Goal: Transaction & Acquisition: Purchase product/service

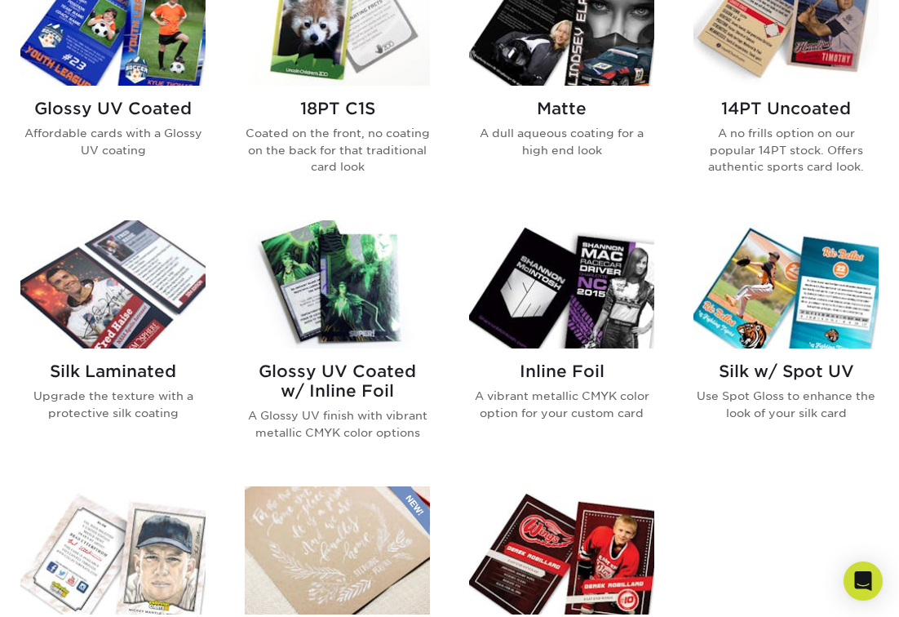
scroll to position [676, 0]
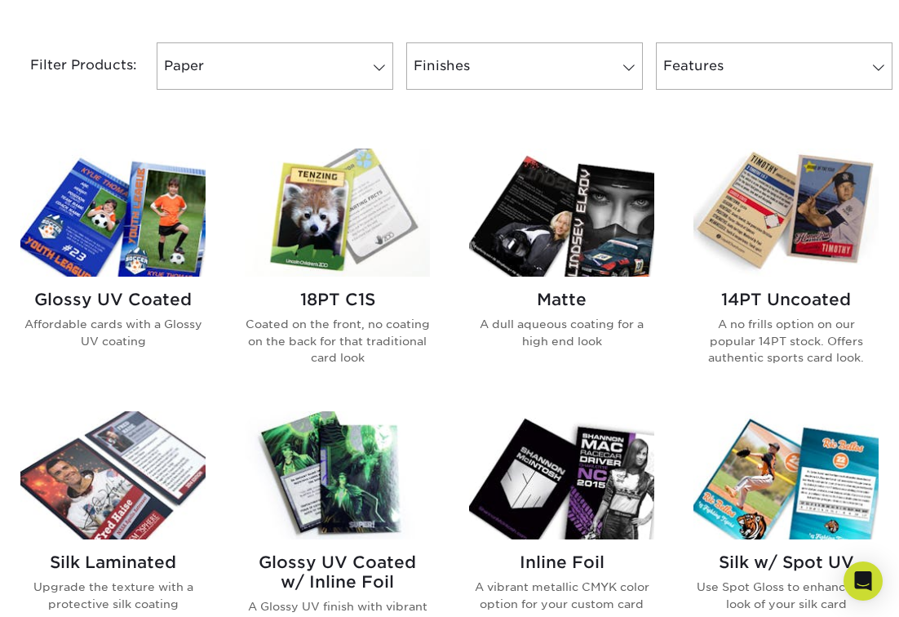
click at [155, 307] on h2 "Glossy UV Coated" at bounding box center [112, 300] width 185 height 20
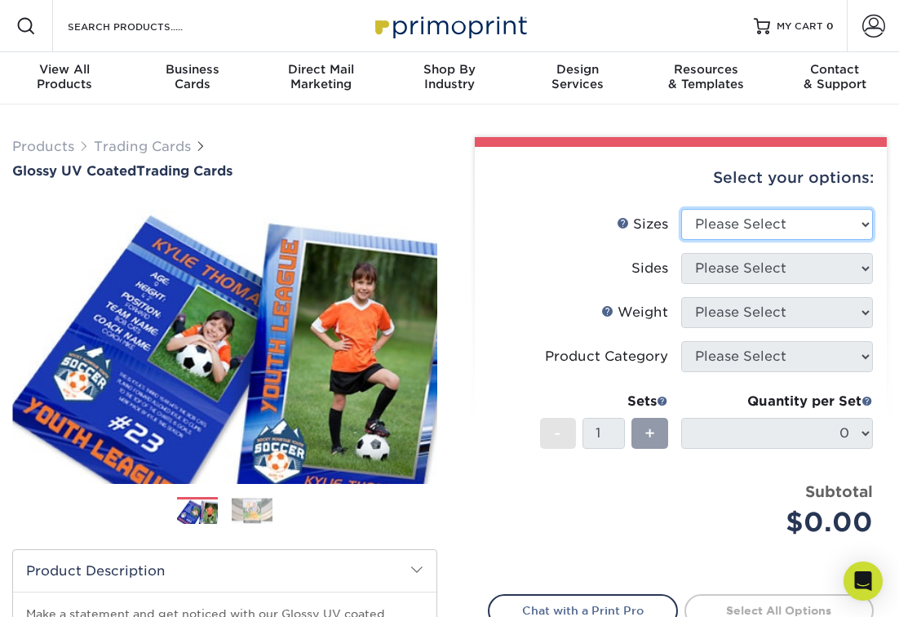
click at [782, 226] on select "Please Select 2.5" x 3.5"" at bounding box center [777, 224] width 193 height 31
select select "2.50x3.50"
click at [681, 209] on select "Please Select 2.5" x 3.5"" at bounding box center [777, 224] width 193 height 31
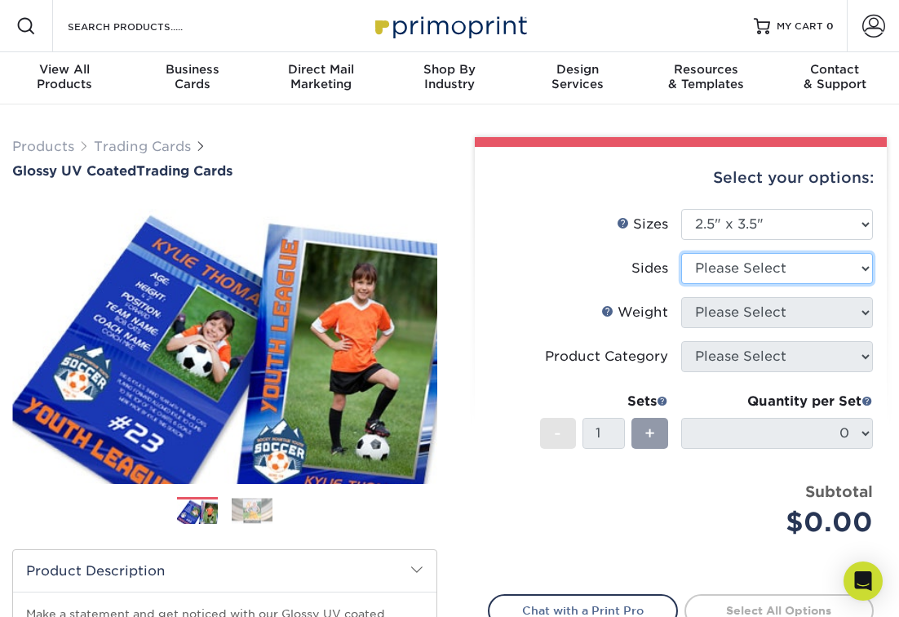
click at [781, 264] on select "Please Select Print Both Sides Print Front Only" at bounding box center [777, 268] width 193 height 31
select select "13abbda7-1d64-4f25-8bb2-c179b224825d"
click at [681, 253] on select "Please Select Print Both Sides Print Front Only" at bounding box center [777, 268] width 193 height 31
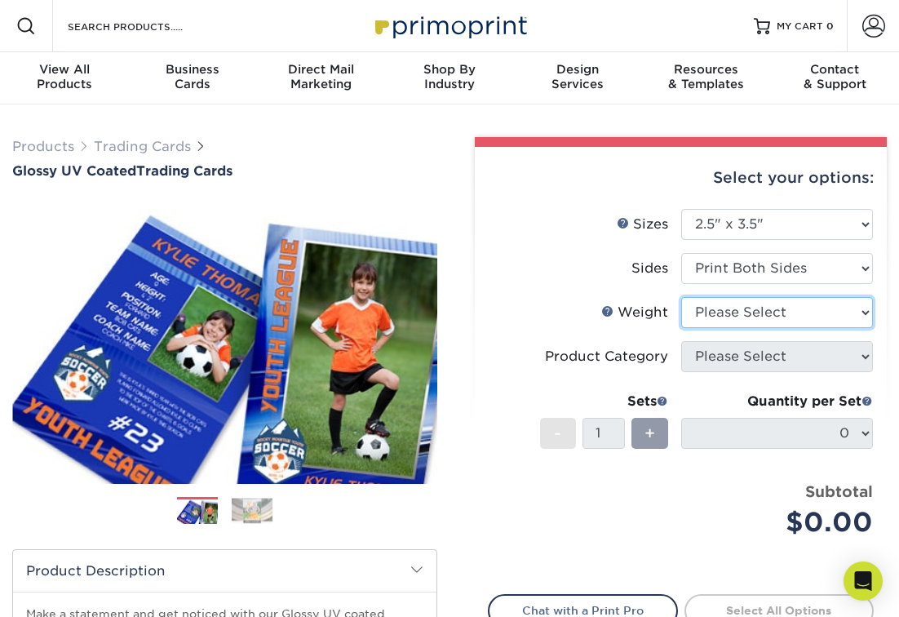
click at [763, 309] on select "Please Select 16PT 14PT 18PT C1S" at bounding box center [777, 312] width 193 height 31
select select "16PT"
click at [681, 297] on select "Please Select 16PT 14PT 18PT C1S" at bounding box center [777, 312] width 193 height 31
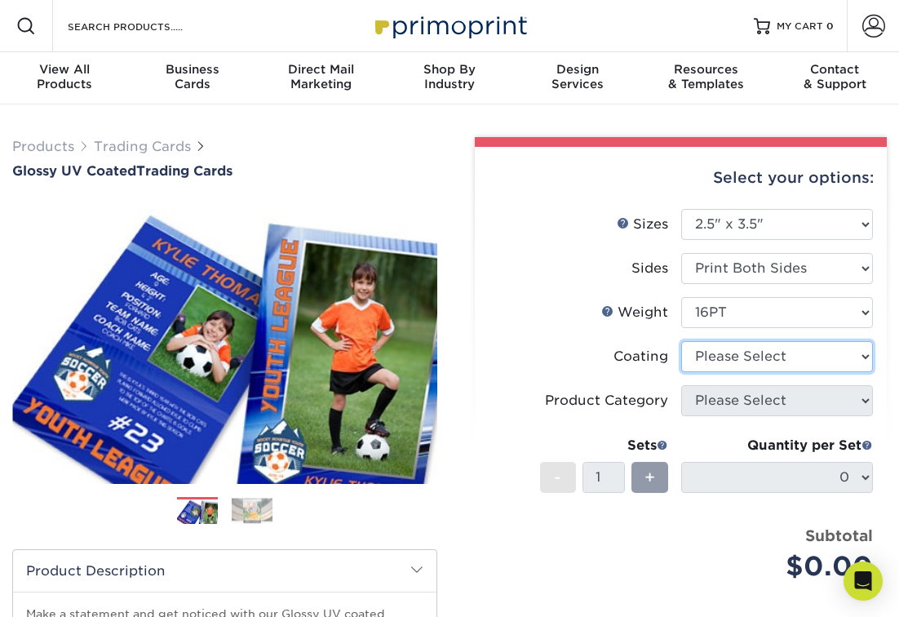
click at [783, 360] on select at bounding box center [777, 356] width 193 height 31
select select "1e8116af-acfc-44b1-83dc-8181aa338834"
click at [681, 341] on select at bounding box center [777, 356] width 193 height 31
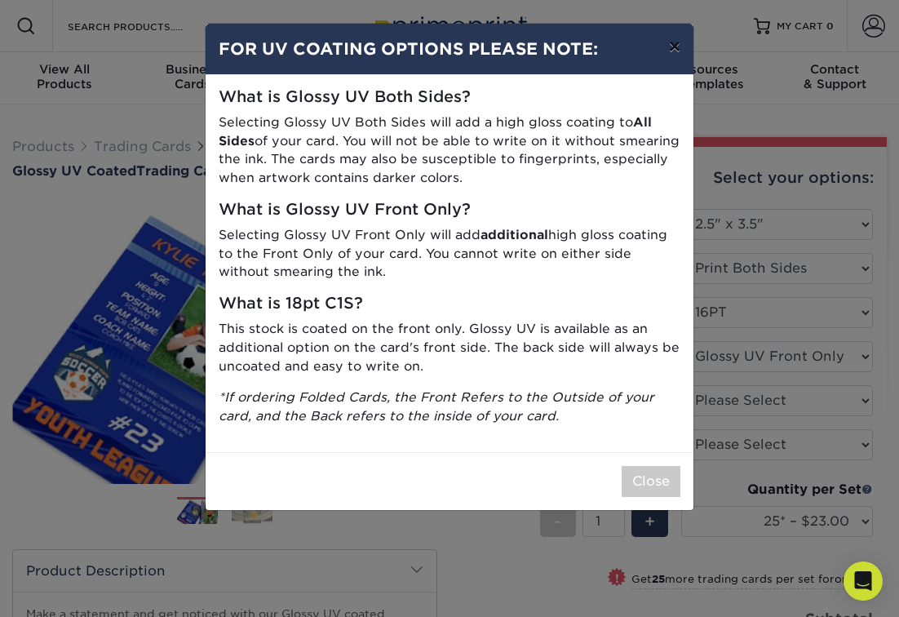
click at [676, 50] on button "×" at bounding box center [675, 47] width 38 height 46
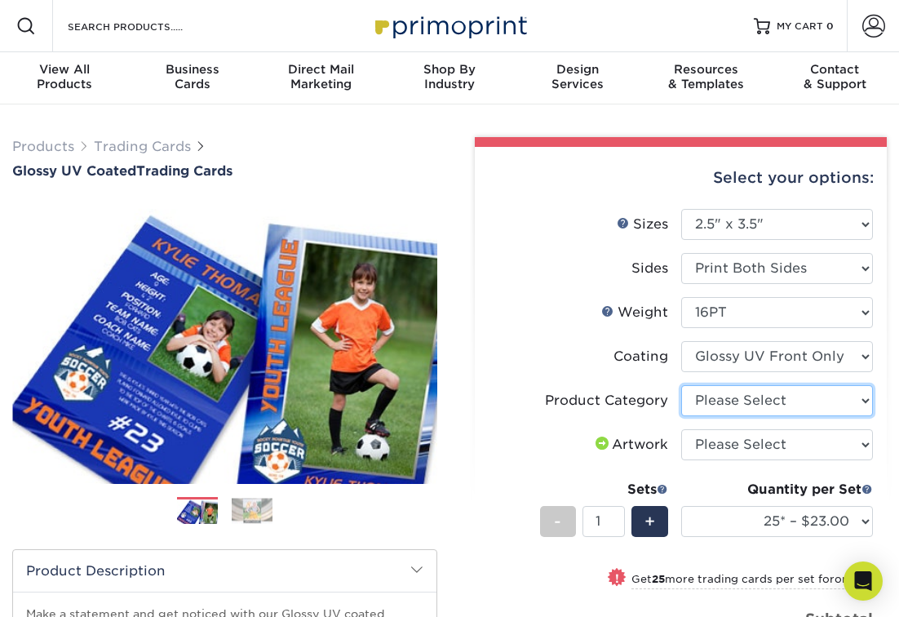
click at [777, 405] on select "Please Select Trading Cards" at bounding box center [777, 400] width 193 height 31
select select "c2f9bce9-36c2-409d-b101-c29d9d031e18"
click at [681, 385] on select "Please Select Trading Cards" at bounding box center [777, 400] width 193 height 31
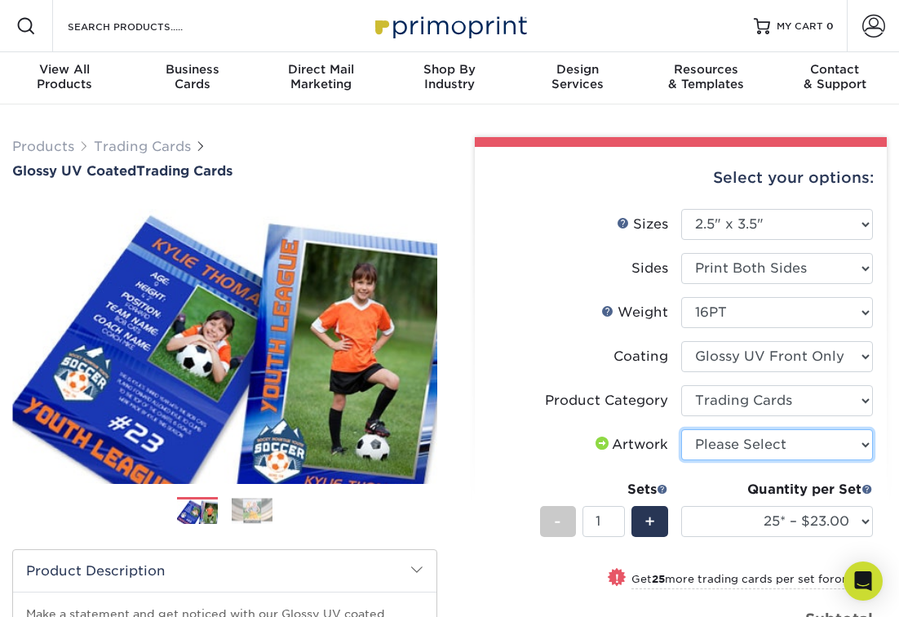
click at [775, 448] on select "Please Select I will upload files I need a design - $100" at bounding box center [777, 444] width 193 height 31
select select "upload"
click at [681, 429] on select "Please Select I will upload files I need a design - $100" at bounding box center [777, 444] width 193 height 31
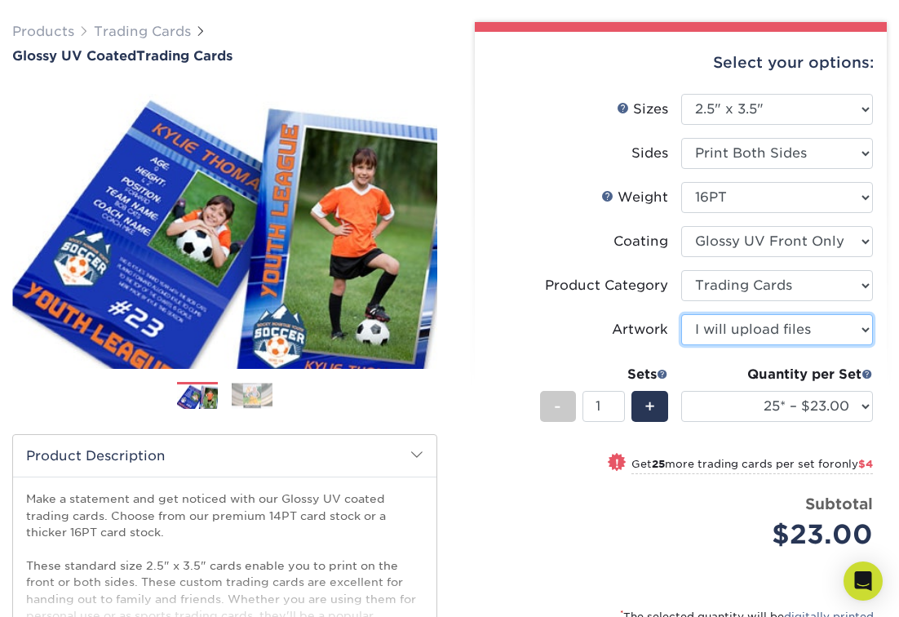
scroll to position [131, 0]
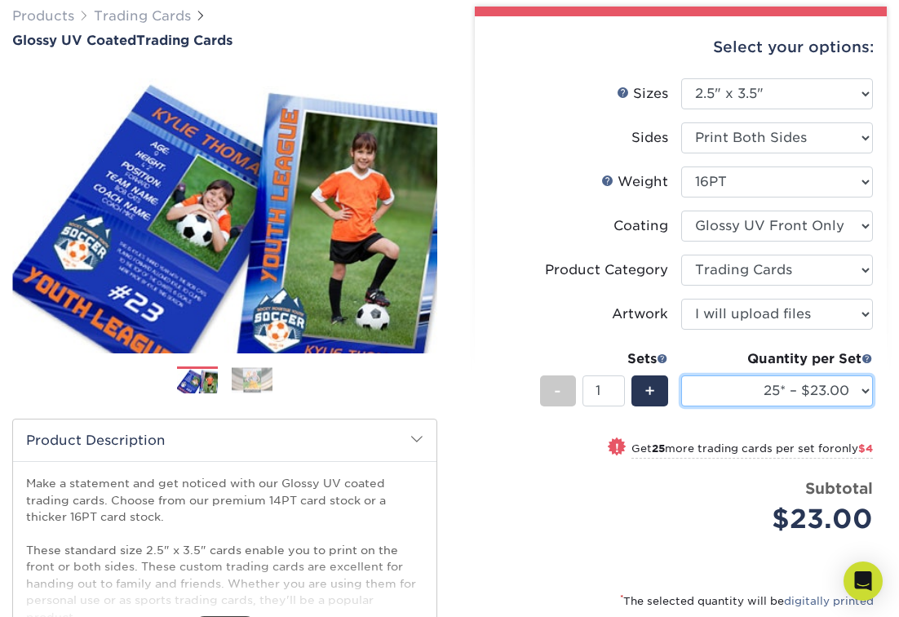
click at [798, 394] on select "25* – $23.00 50* – $27.00 75* – $33.00 100* – $37.00 250* – $47.00 500 – $58.00…" at bounding box center [777, 390] width 193 height 31
click at [681, 375] on select "25* – $23.00 50* – $27.00 75* – $33.00 100* – $37.00 250* – $47.00 500 – $58.00…" at bounding box center [777, 390] width 193 height 31
click at [651, 392] on span "+" at bounding box center [649, 390] width 11 height 24
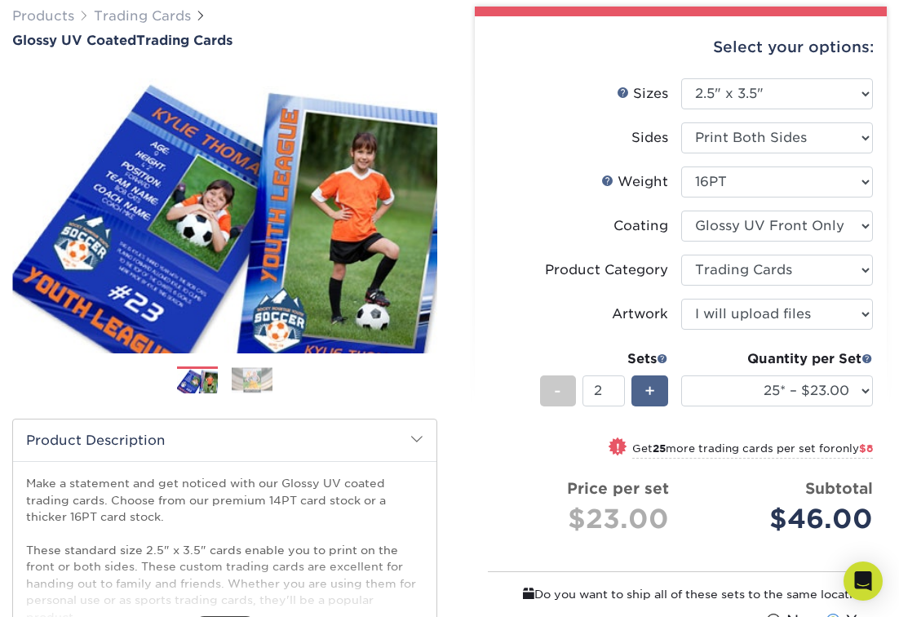
click at [651, 392] on span "+" at bounding box center [649, 390] width 11 height 24
click at [617, 390] on input "7" at bounding box center [603, 390] width 42 height 31
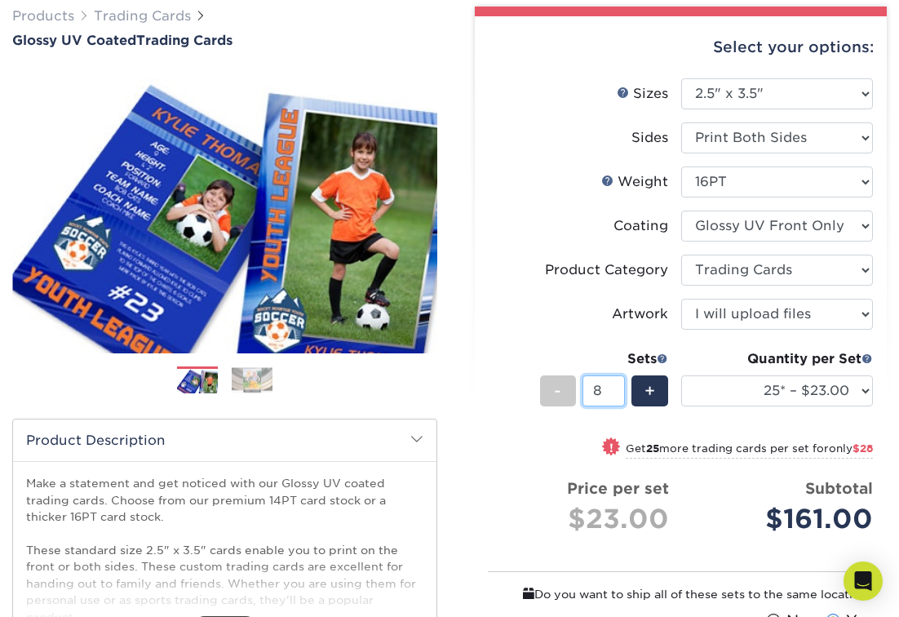
click at [617, 390] on input "8" at bounding box center [603, 390] width 42 height 31
drag, startPoint x: 609, startPoint y: 390, endPoint x: 600, endPoint y: 395, distance: 10.9
click at [600, 394] on input "8" at bounding box center [603, 390] width 42 height 31
click at [599, 394] on input "8" at bounding box center [603, 390] width 42 height 31
click at [600, 394] on input "8" at bounding box center [603, 390] width 42 height 31
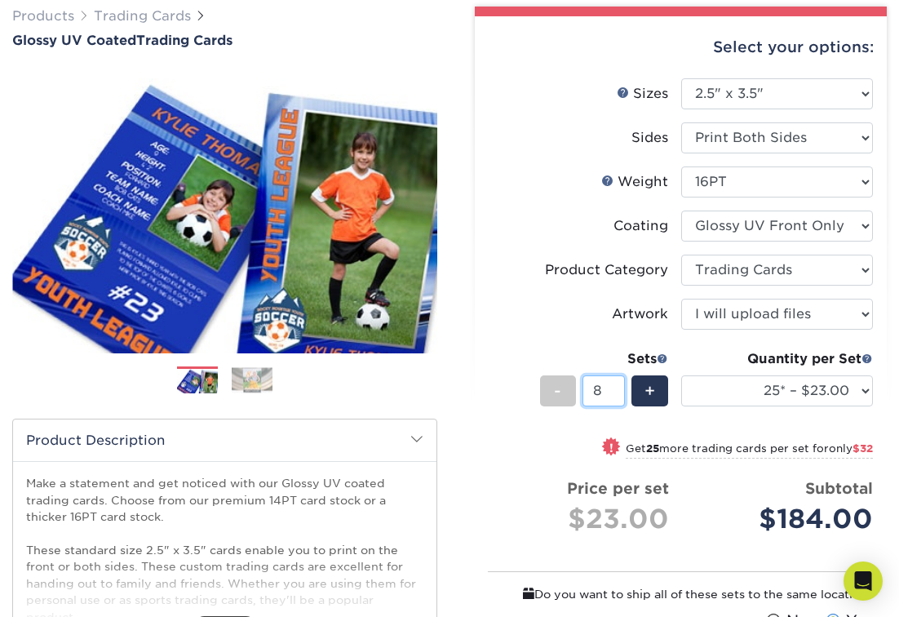
drag, startPoint x: 600, startPoint y: 390, endPoint x: 586, endPoint y: 387, distance: 13.3
click at [586, 387] on input "8" at bounding box center [603, 390] width 42 height 31
type input "20"
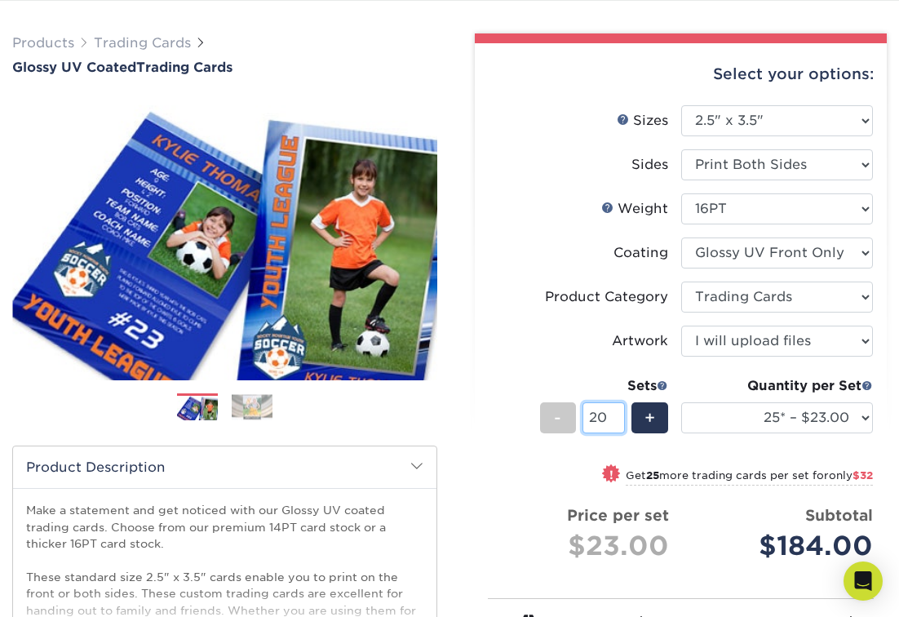
scroll to position [96, 0]
